Goal: Use online tool/utility: Utilize a website feature to perform a specific function

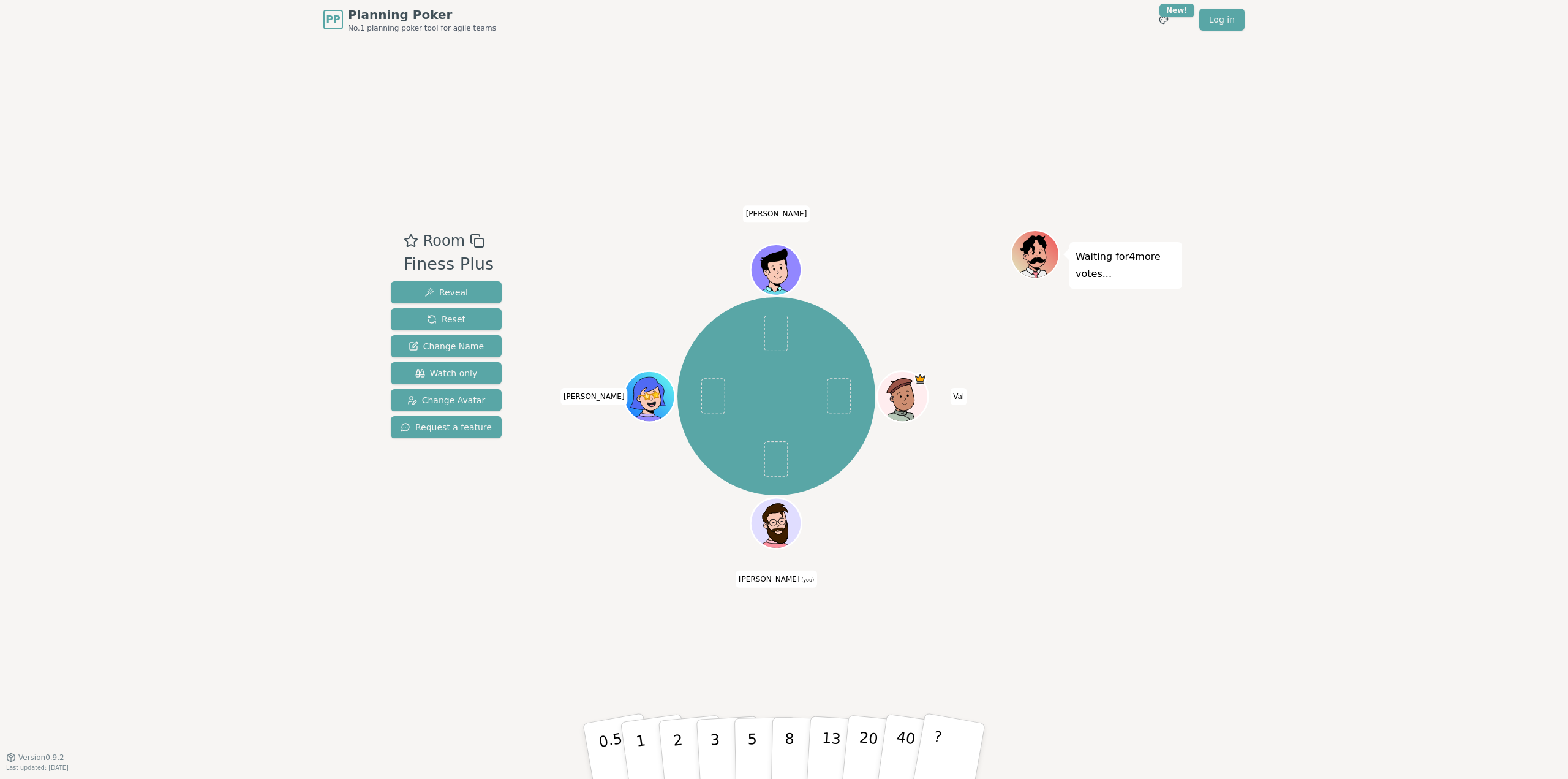
click at [169, 104] on div "PP Planning Poker No.1 planning poker tool for agile teams Toggle theme New! Lo…" at bounding box center [784, 389] width 1568 height 779
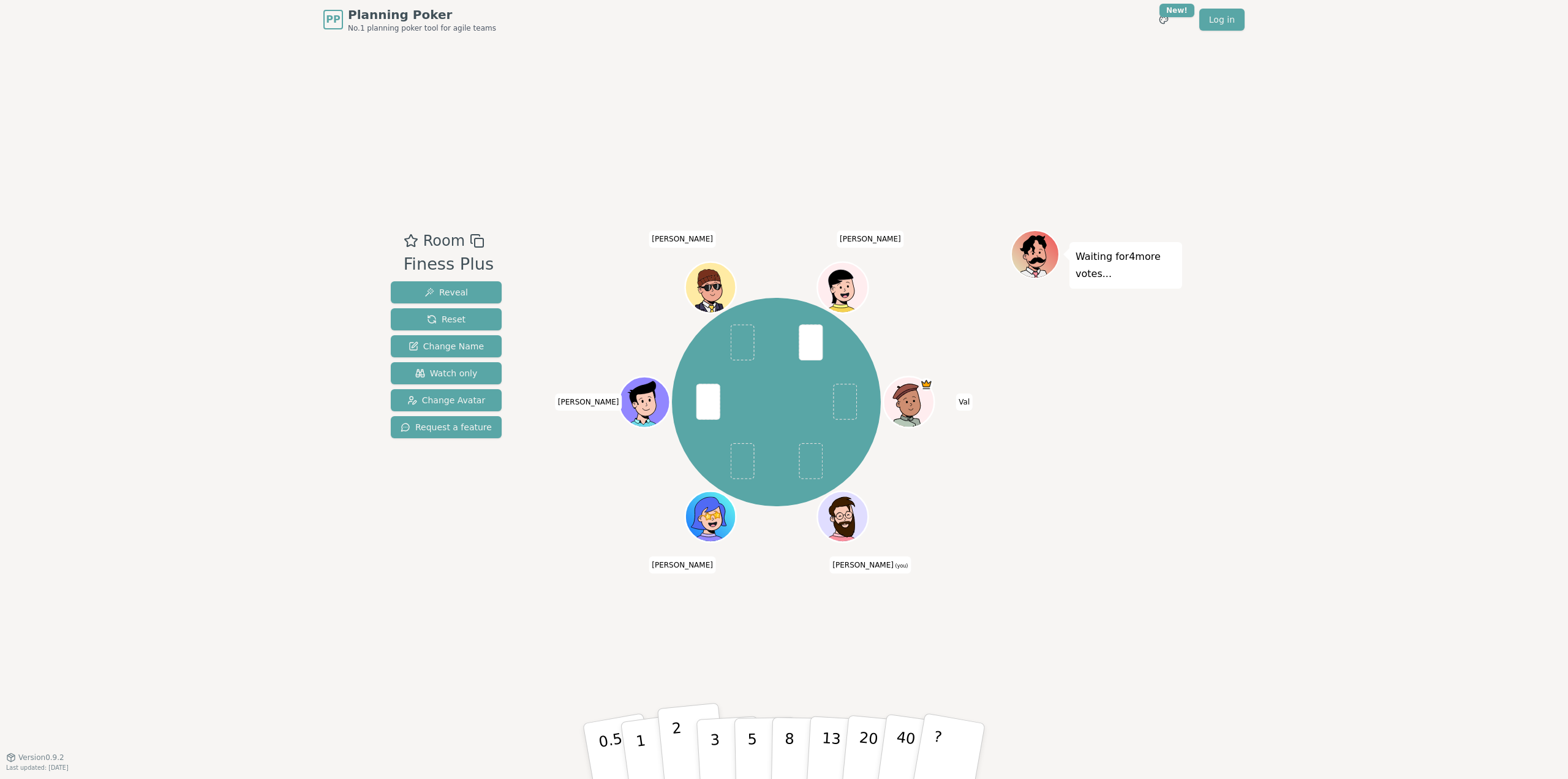
click at [681, 747] on button "2" at bounding box center [691, 751] width 70 height 97
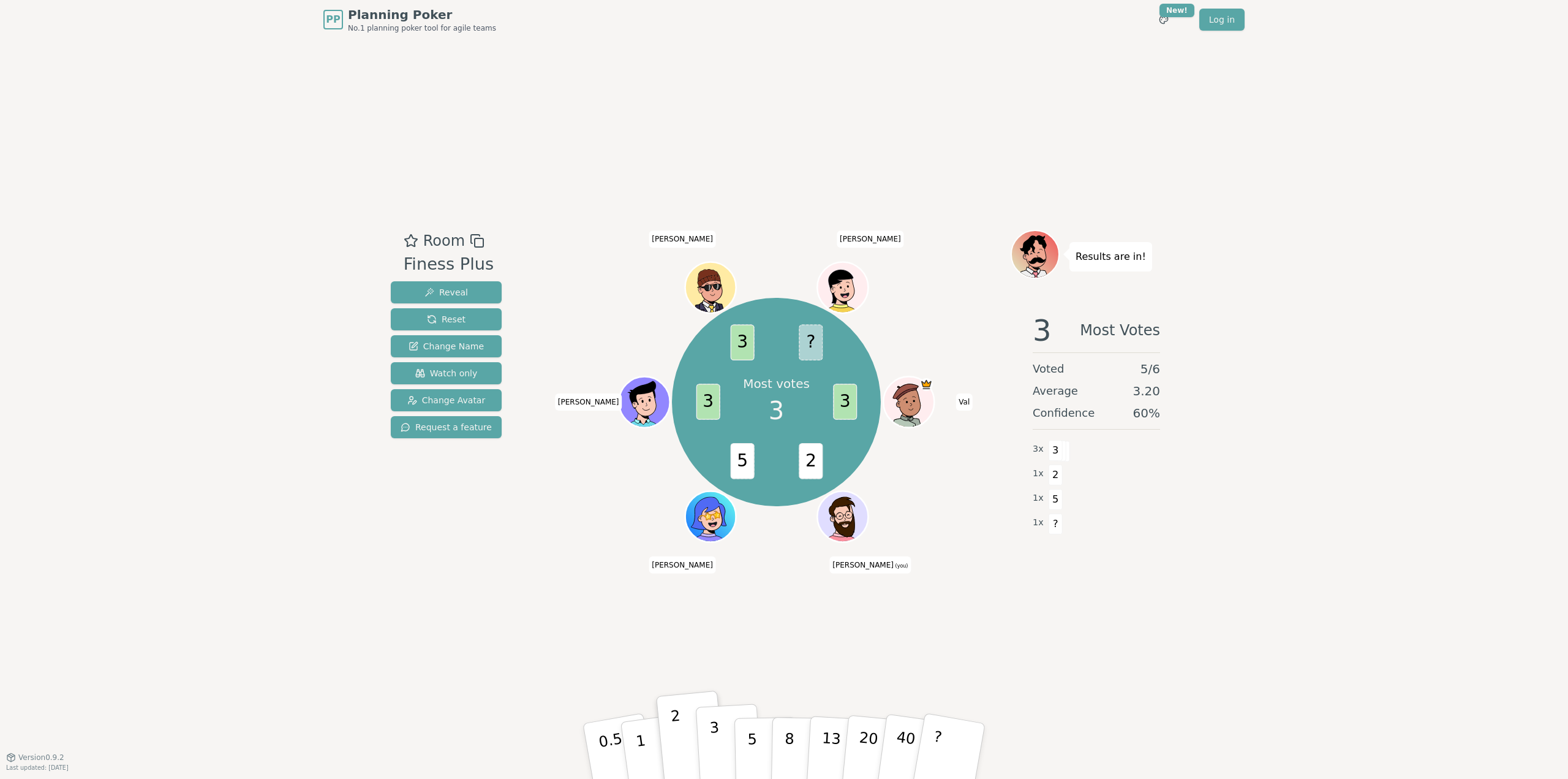
click at [715, 755] on p "3" at bounding box center [715, 752] width 13 height 67
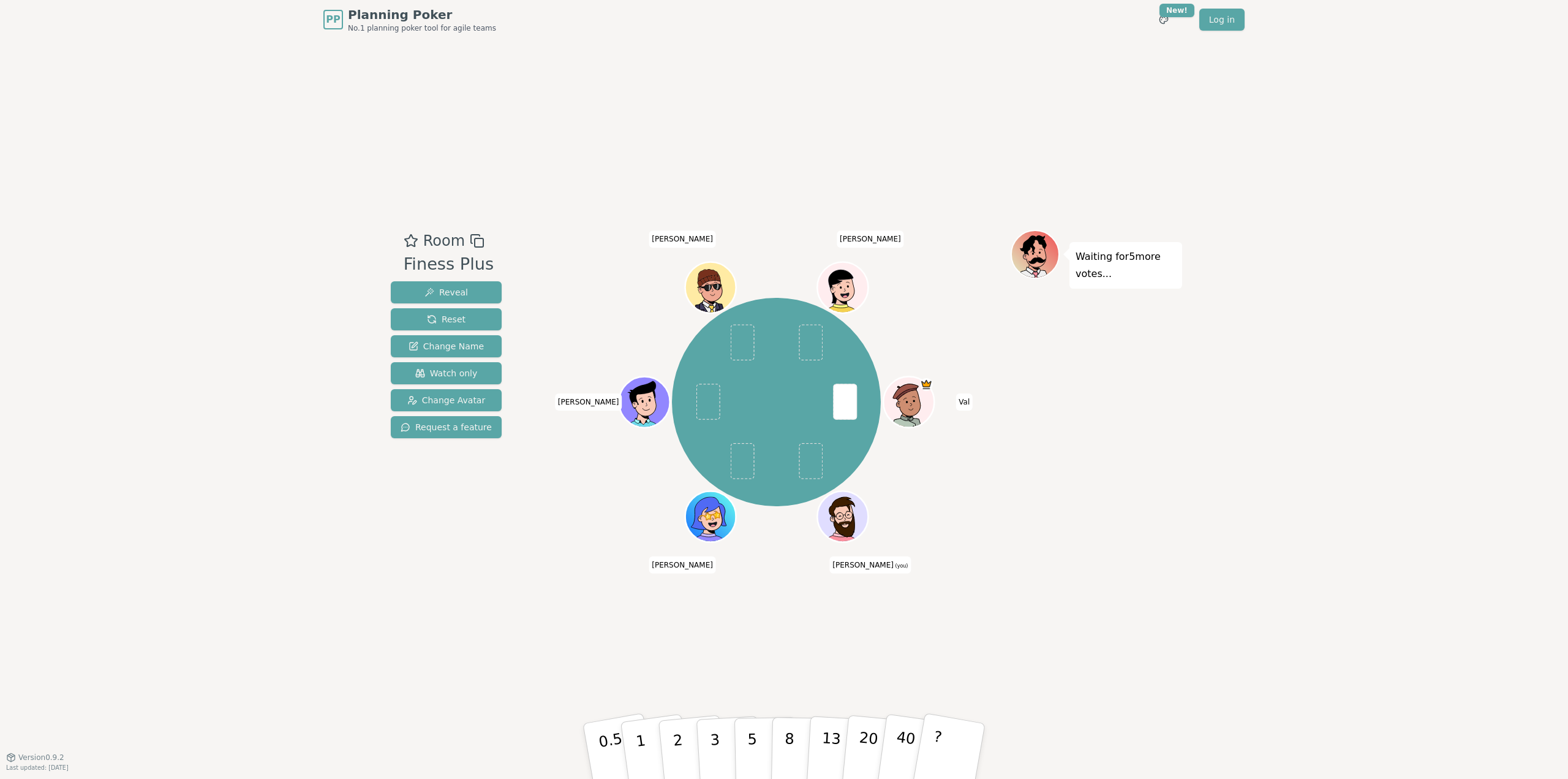
click at [1379, 365] on div "PP Planning Poker No.1 planning poker tool for agile teams Toggle theme New! Lo…" at bounding box center [784, 389] width 1568 height 779
click at [683, 752] on button "2" at bounding box center [691, 751] width 70 height 97
click at [717, 750] on p "3" at bounding box center [715, 752] width 13 height 67
click at [1445, 415] on div "PP Planning Poker No.1 planning poker tool for agile teams Toggle theme New! Lo…" at bounding box center [784, 389] width 1568 height 779
click at [755, 746] on button "5" at bounding box center [765, 751] width 63 height 93
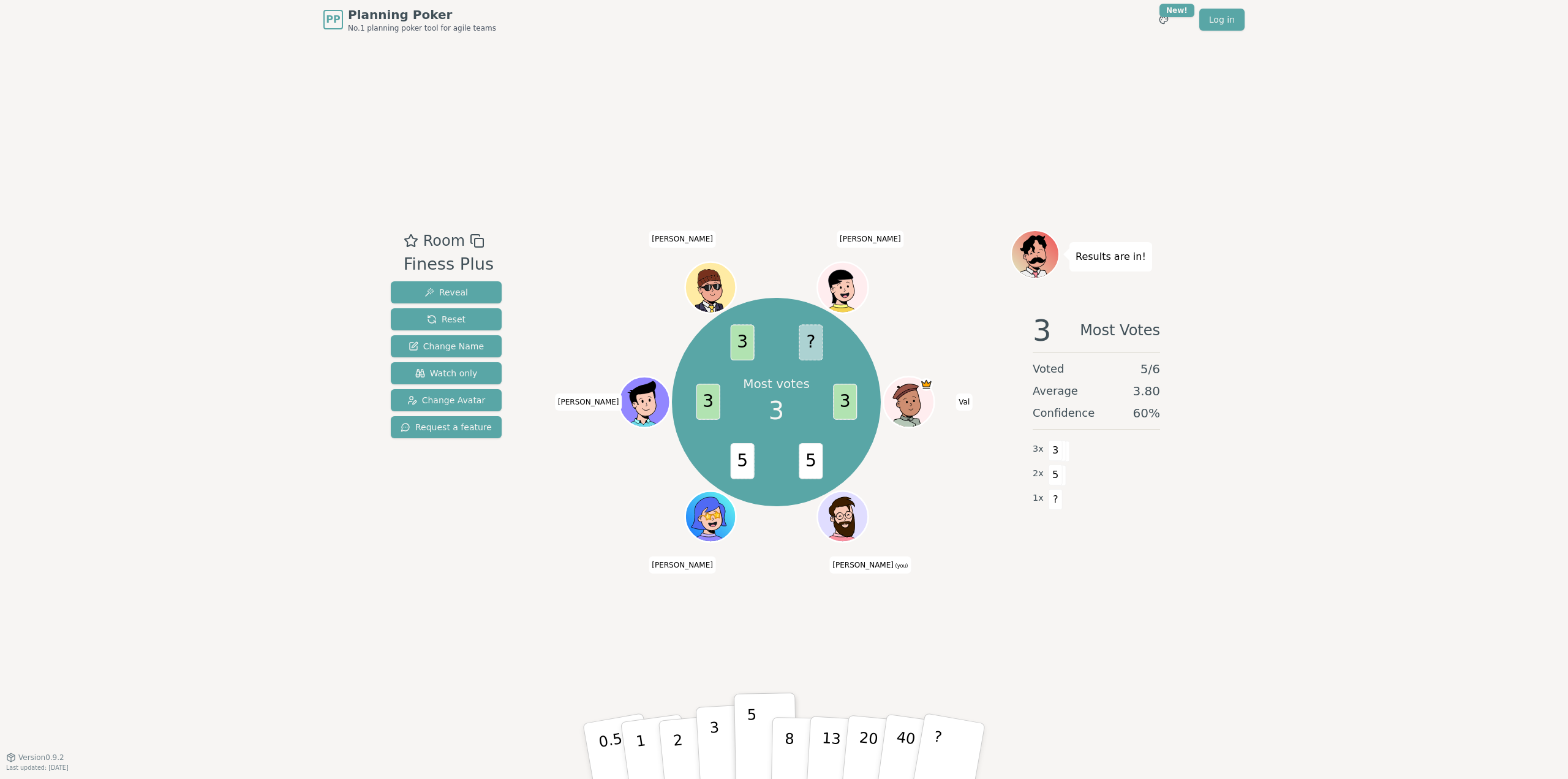
click at [720, 748] on button "3" at bounding box center [729, 751] width 67 height 95
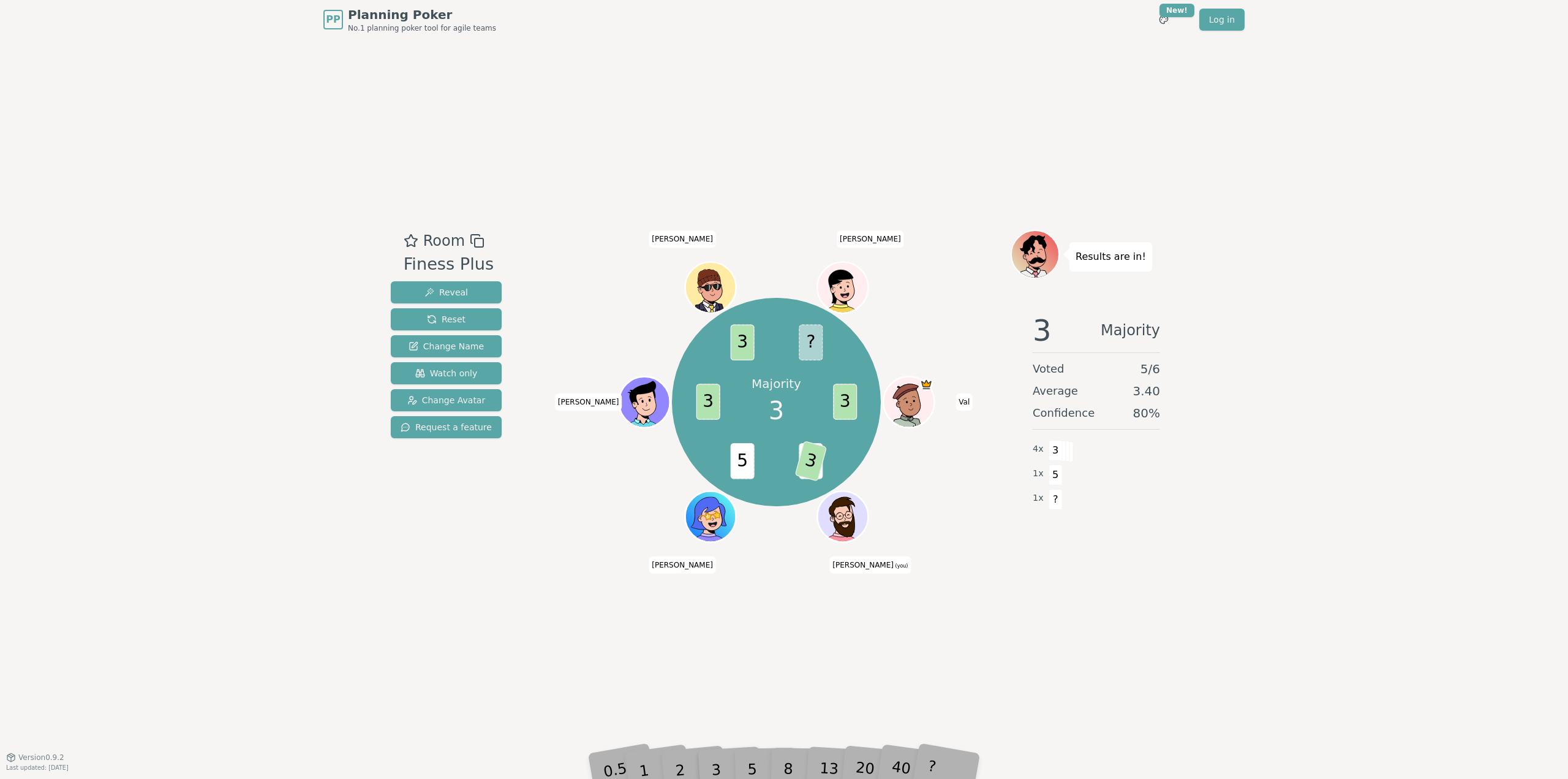
click at [1345, 373] on div "PP Planning Poker No.1 planning poker tool for agile teams Toggle theme New! Lo…" at bounding box center [784, 389] width 1568 height 779
click at [752, 765] on div "5" at bounding box center [765, 751] width 38 height 43
click at [1363, 435] on div "PP Planning Poker No.1 planning poker tool for agile teams Toggle theme New! Lo…" at bounding box center [784, 389] width 1568 height 779
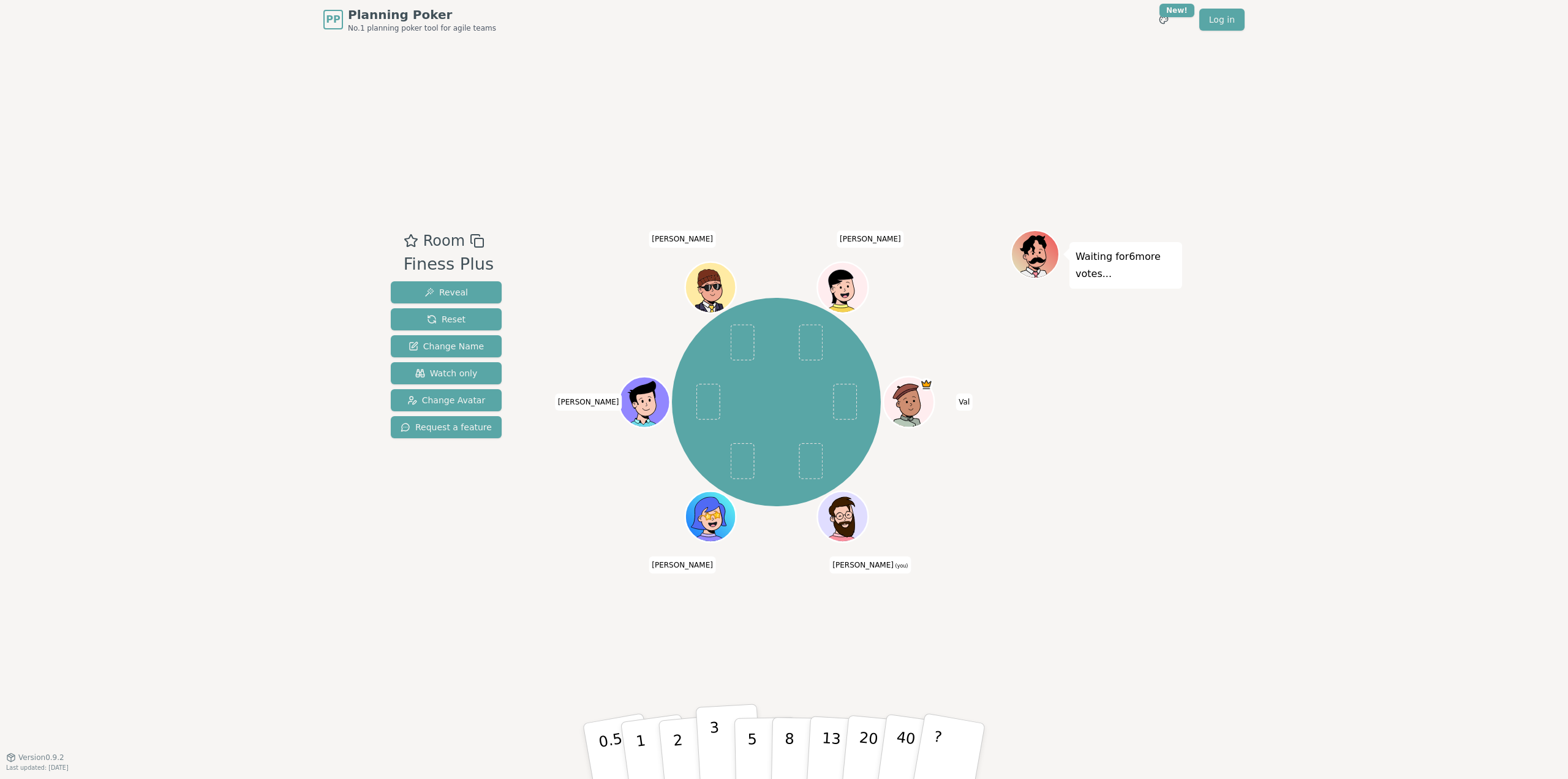
click at [715, 739] on p "3" at bounding box center [715, 752] width 13 height 67
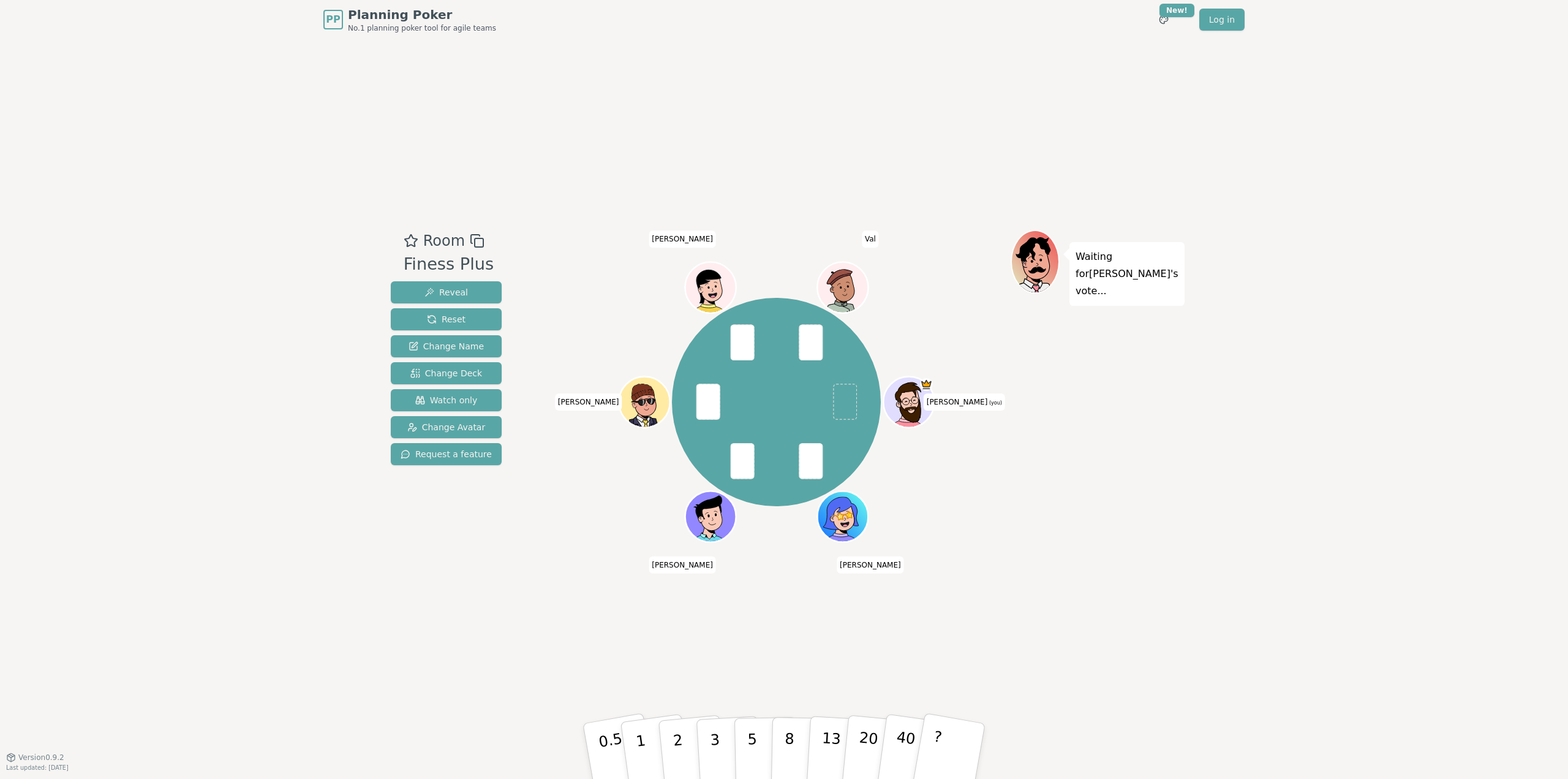
click at [388, 716] on div "Room Finess Plus Reveal Reset Change Name Change Deck Watch only Change Avatar …" at bounding box center [784, 397] width 796 height 717
click at [449, 707] on div "Room Finess Plus Reveal Reset Change Name Change Deck Watch only Change Avatar …" at bounding box center [784, 397] width 796 height 717
click at [716, 756] on p "3" at bounding box center [715, 752] width 13 height 67
